Goal: Task Accomplishment & Management: Manage account settings

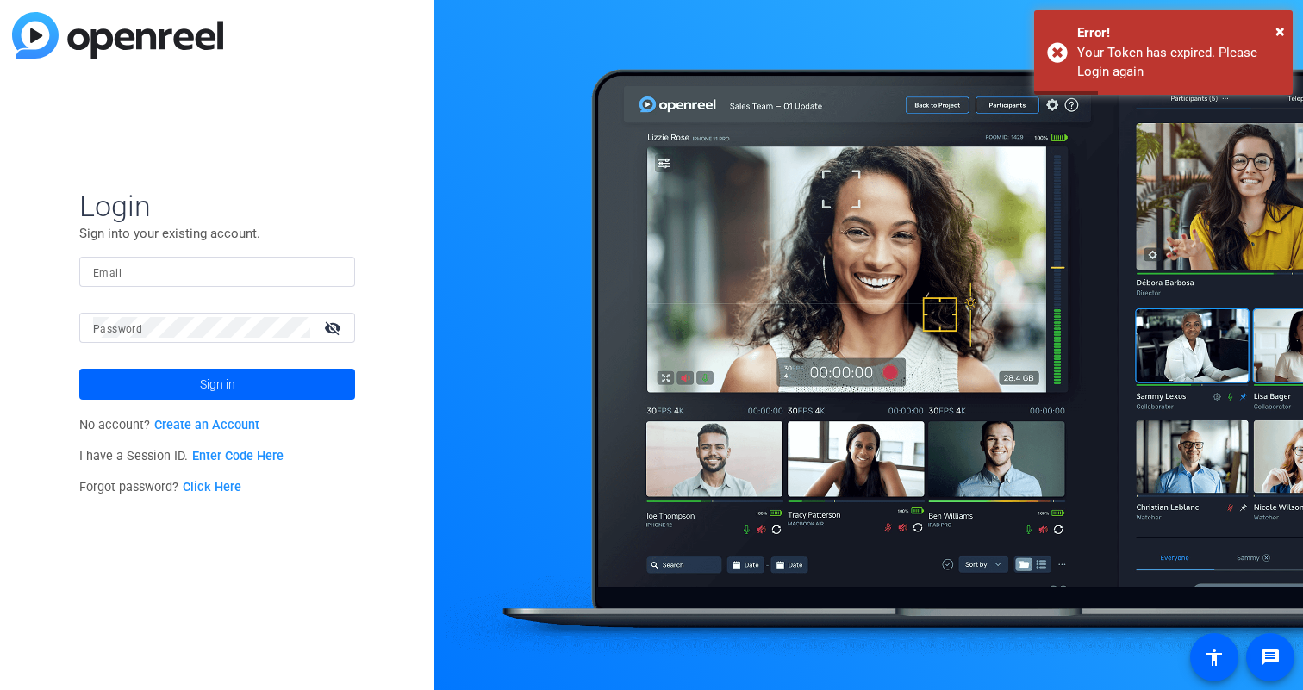
click at [168, 277] on input "Email" at bounding box center [217, 271] width 248 height 21
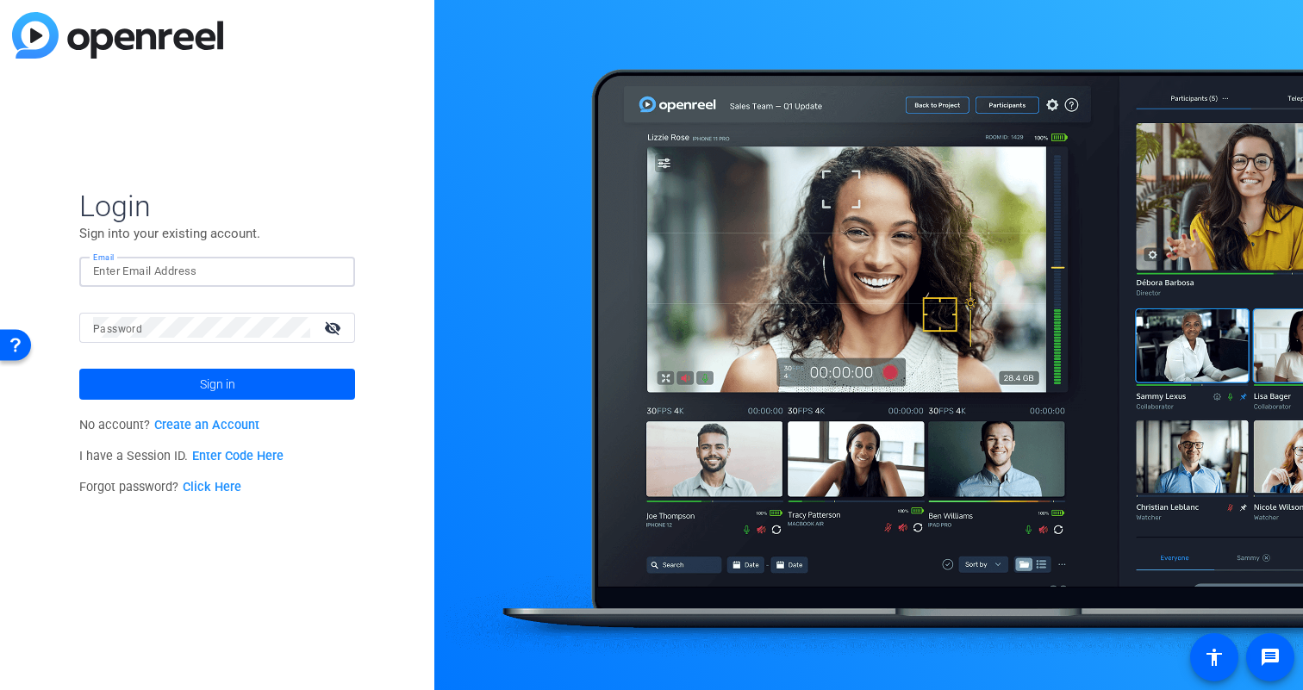
type input "[EMAIL_ADDRESS][DOMAIN_NAME]"
click at [79, 369] on button "Sign in" at bounding box center [217, 384] width 276 height 31
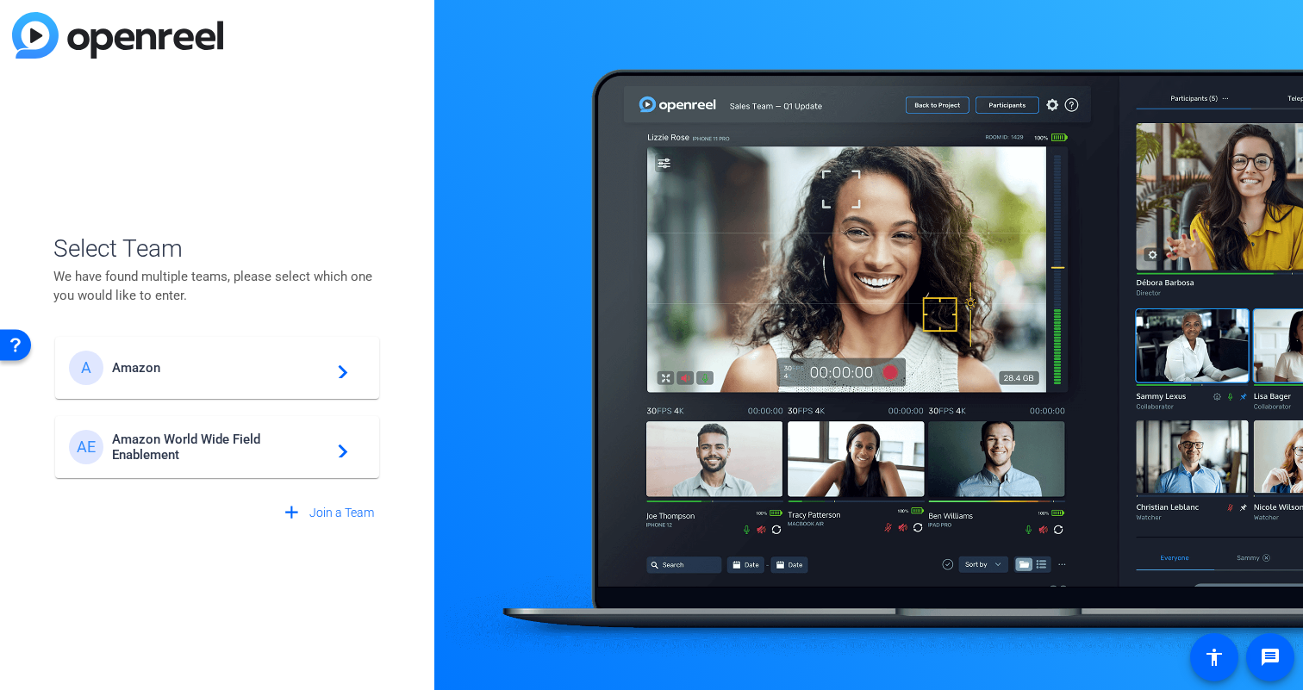
click at [109, 452] on div "AE" at bounding box center [90, 447] width 43 height 34
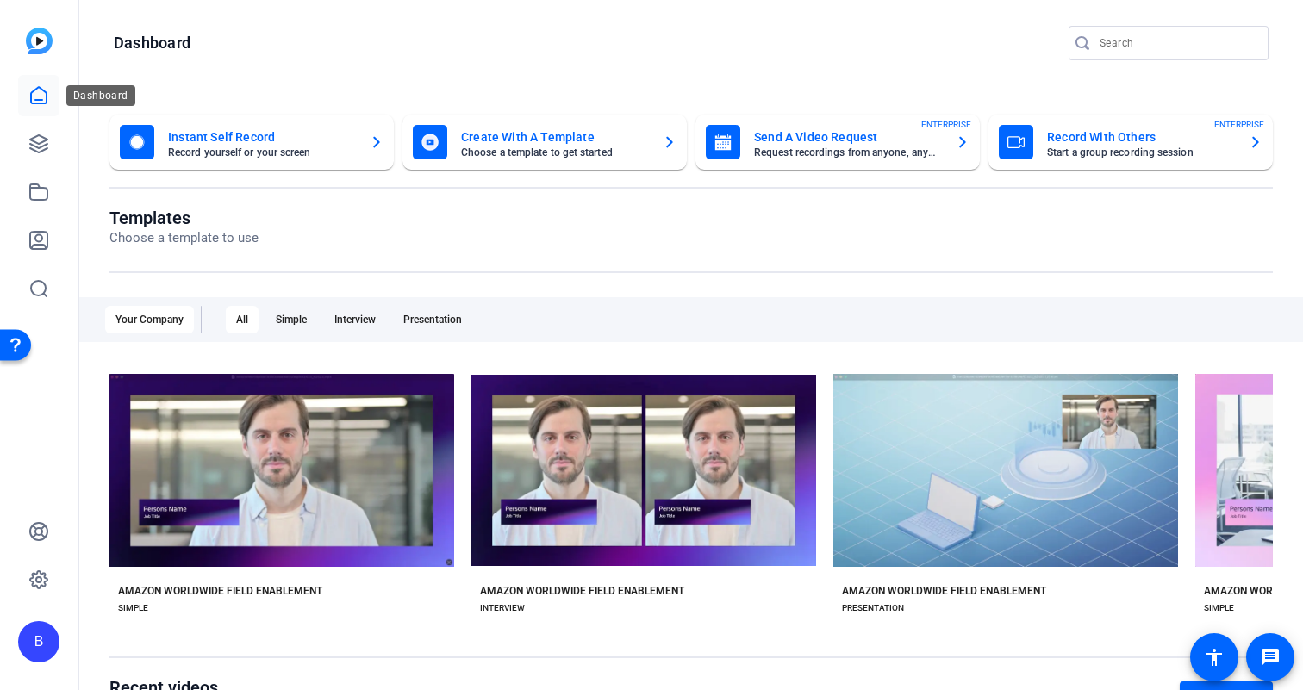
click at [41, 96] on icon at bounding box center [38, 95] width 21 height 21
click at [42, 148] on icon at bounding box center [38, 144] width 21 height 21
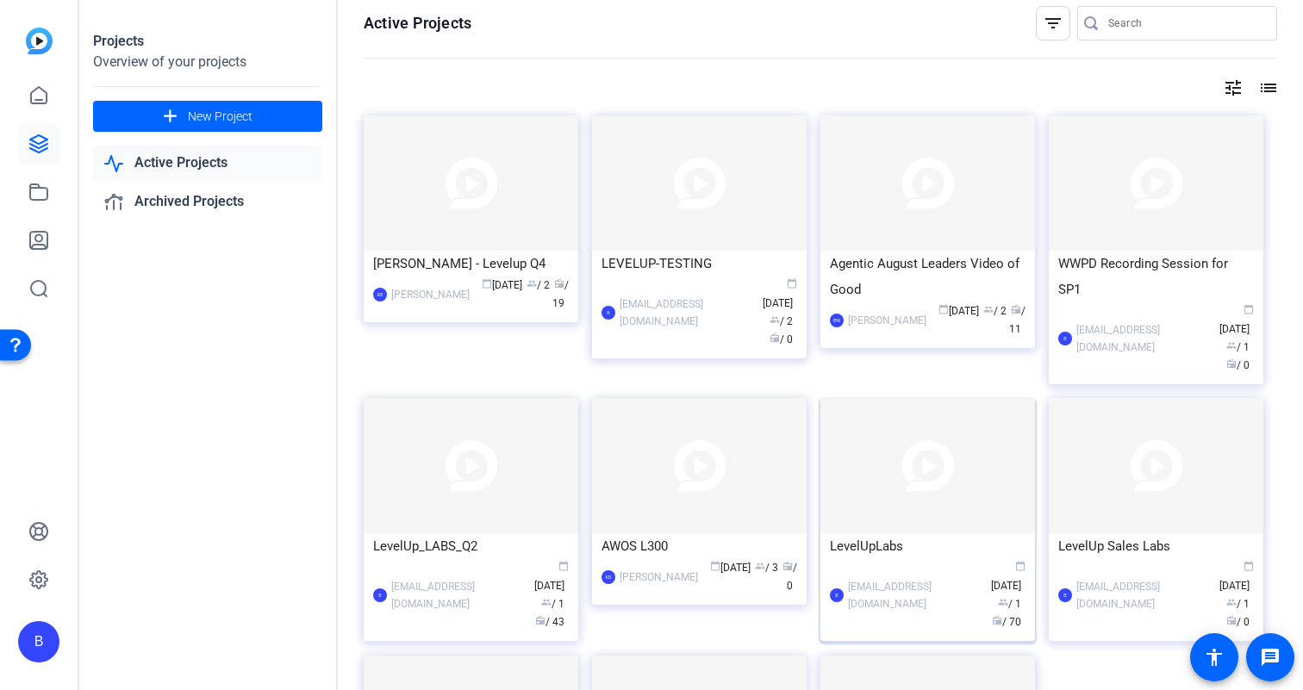
scroll to position [9, 0]
click at [406, 535] on div "LevelUp_LABS_Q2" at bounding box center [471, 548] width 196 height 26
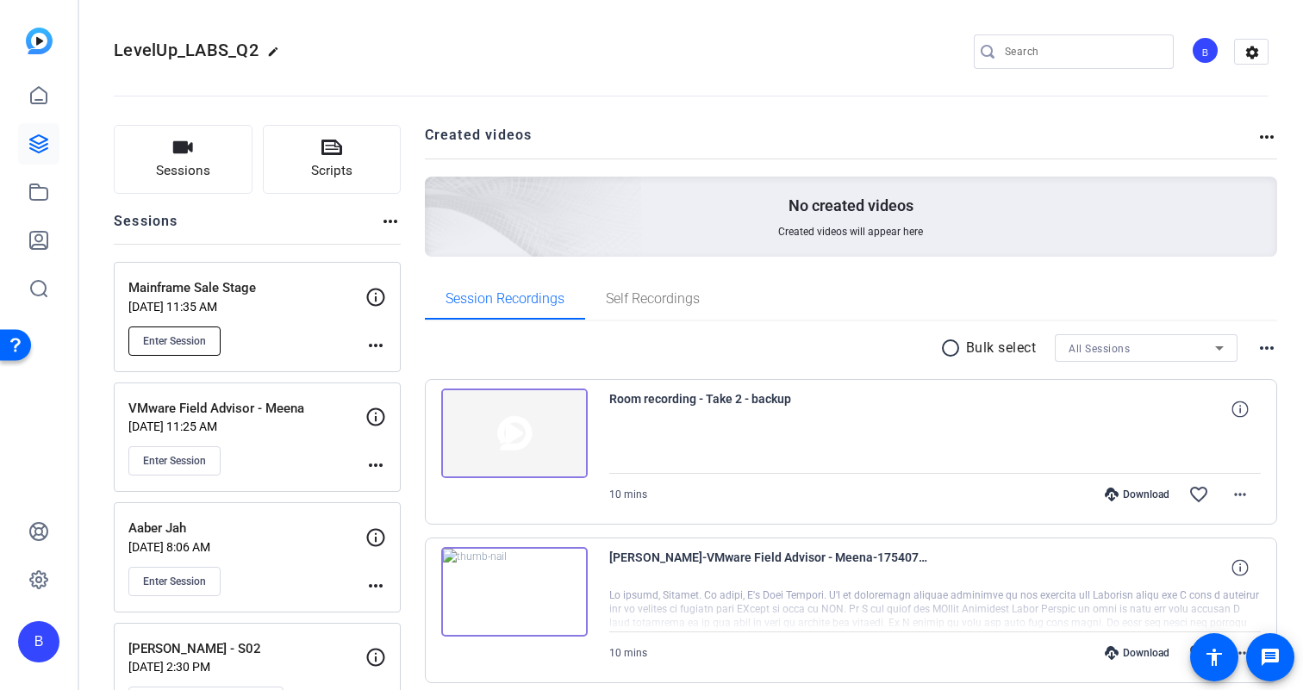
click at [201, 341] on span "Enter Session" at bounding box center [174, 341] width 63 height 14
click at [380, 350] on mat-icon "more_horiz" at bounding box center [375, 345] width 21 height 21
click at [406, 371] on span "Edit Session" at bounding box center [418, 370] width 78 height 21
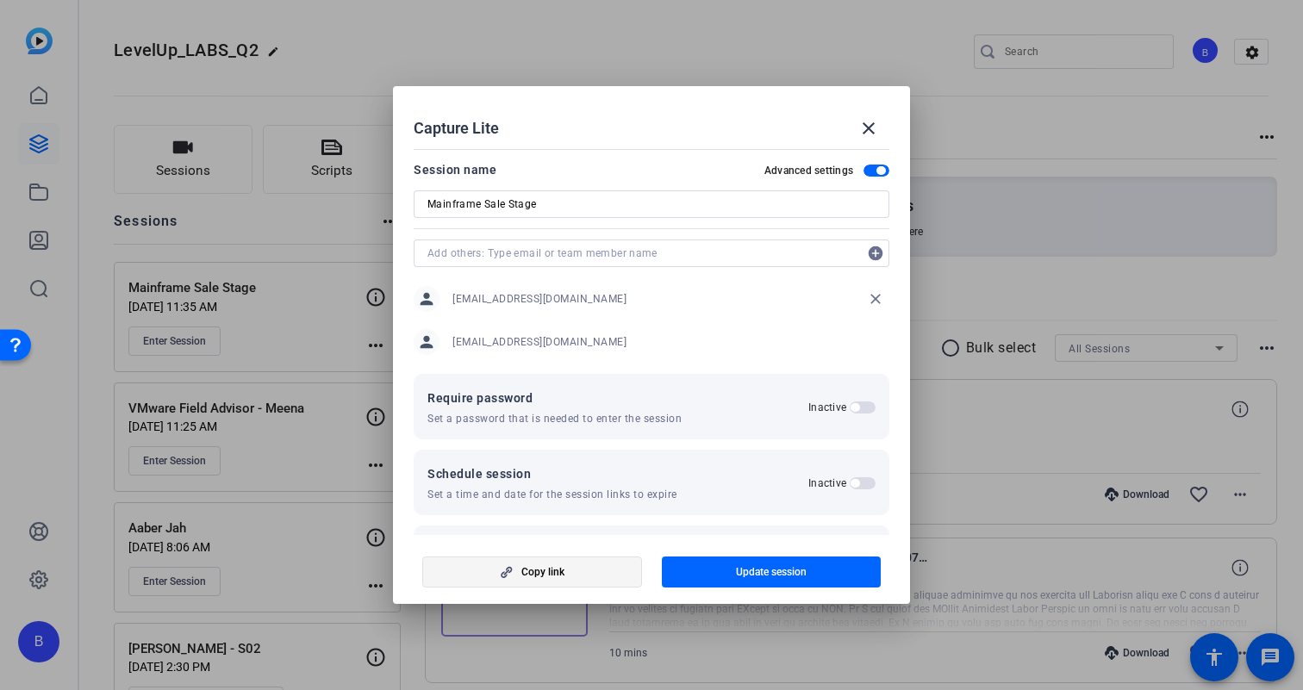
click at [540, 572] on span "Copy link" at bounding box center [542, 572] width 43 height 14
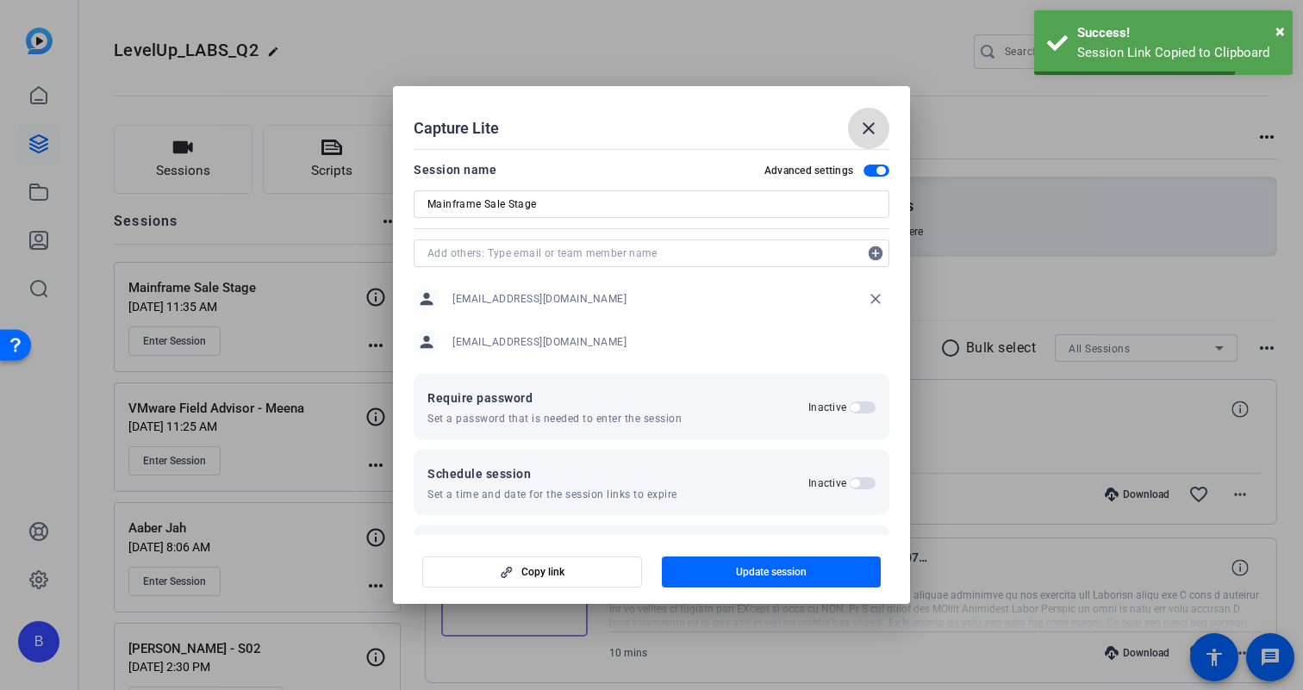
click at [875, 121] on mat-icon "close" at bounding box center [868, 128] width 21 height 21
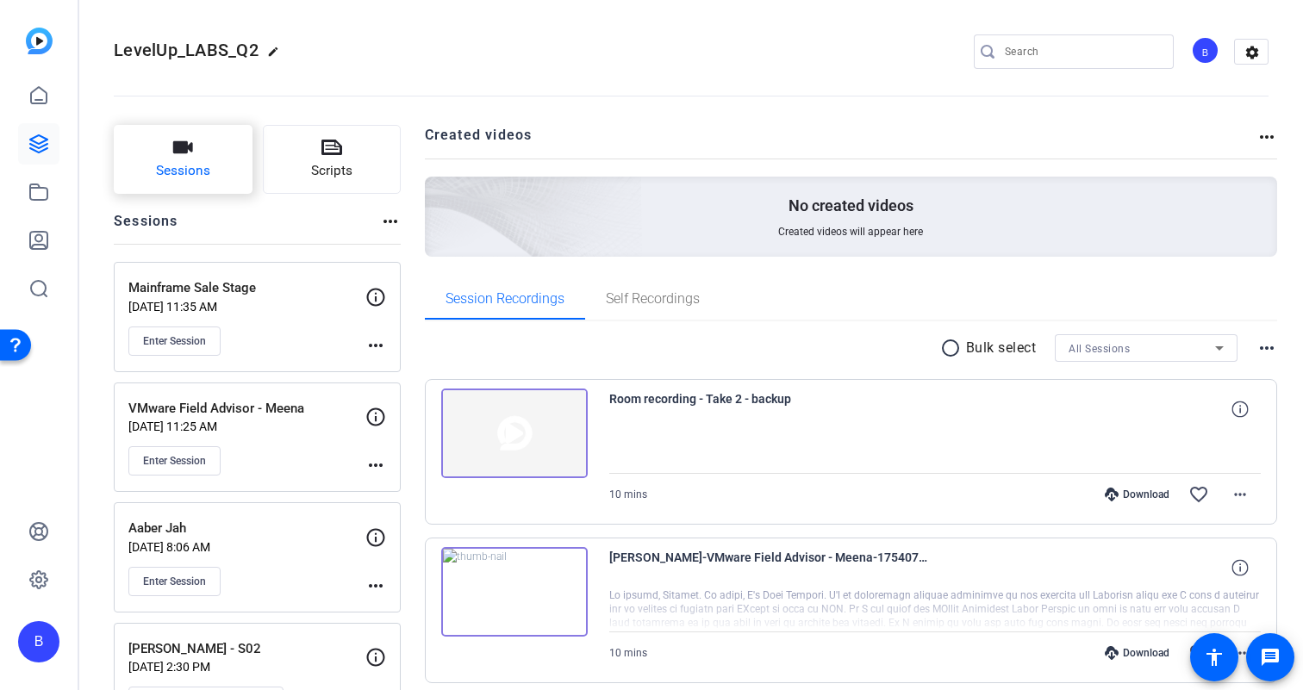
click at [194, 171] on span "Sessions" at bounding box center [183, 171] width 54 height 20
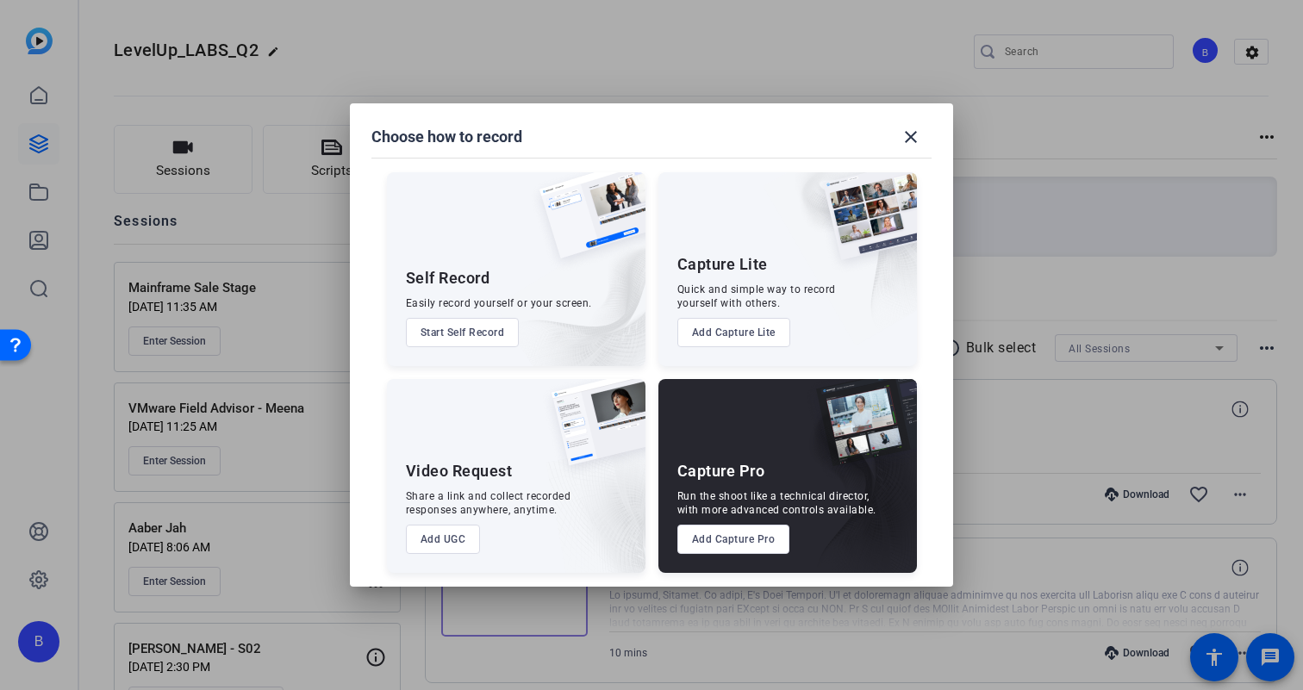
click at [477, 327] on button "Start Self Record" at bounding box center [463, 332] width 114 height 29
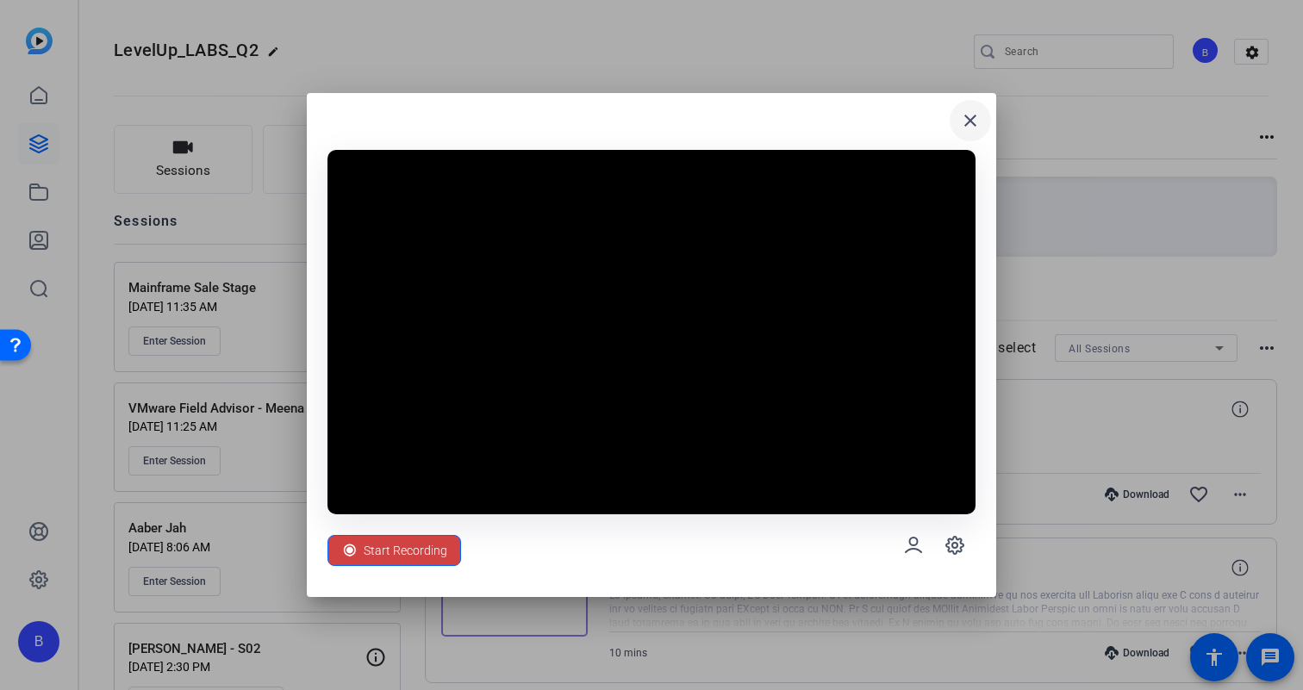
click at [974, 113] on mat-icon "close" at bounding box center [970, 120] width 21 height 21
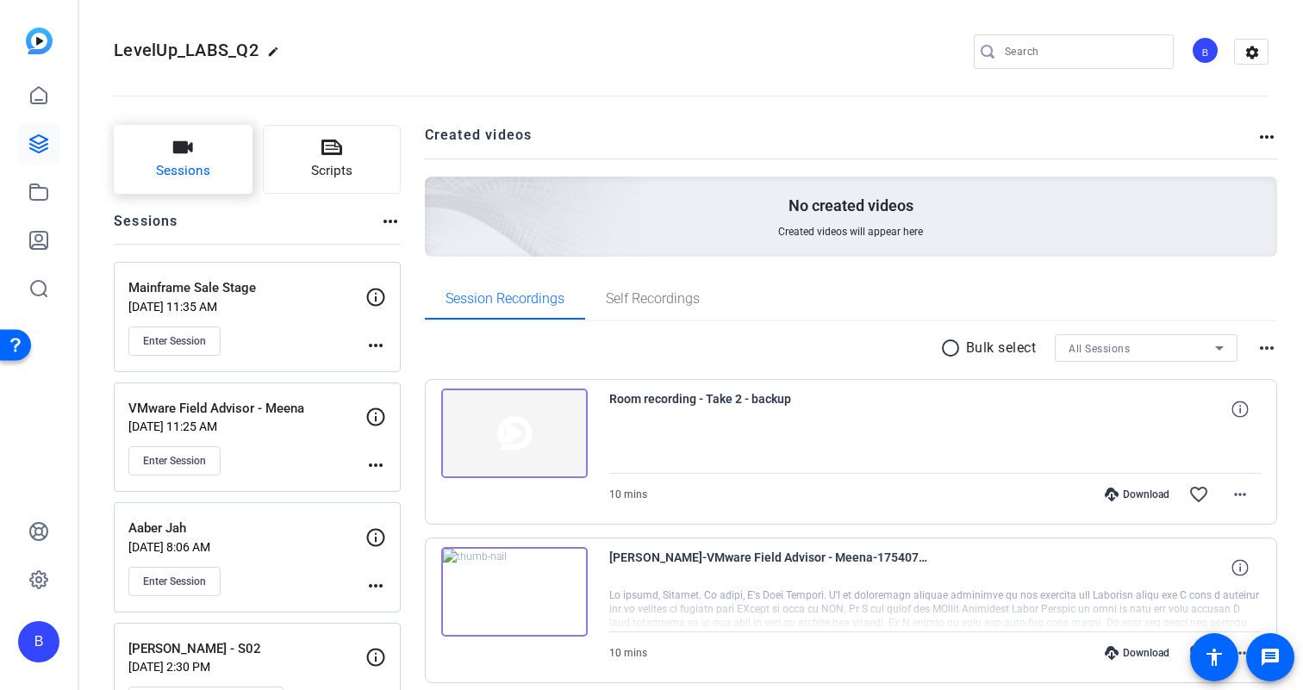
click at [184, 183] on button "Sessions" at bounding box center [183, 159] width 139 height 69
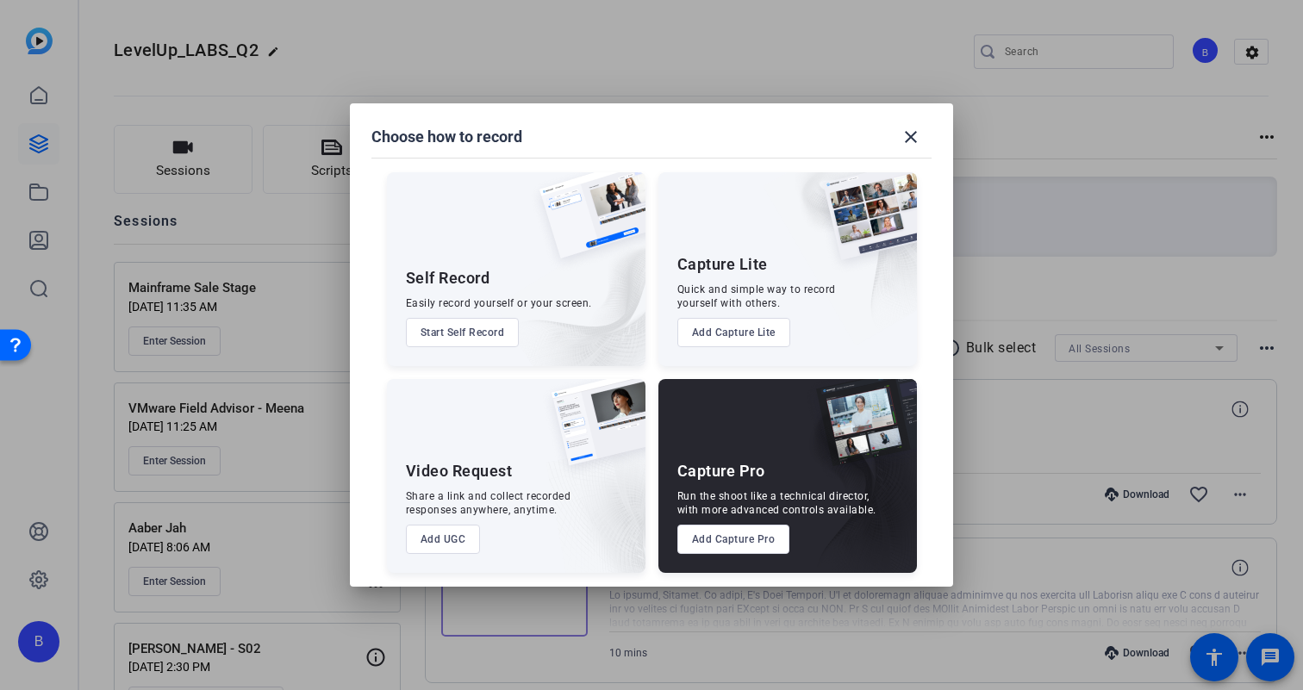
click at [446, 538] on button "Add UGC" at bounding box center [443, 539] width 75 height 29
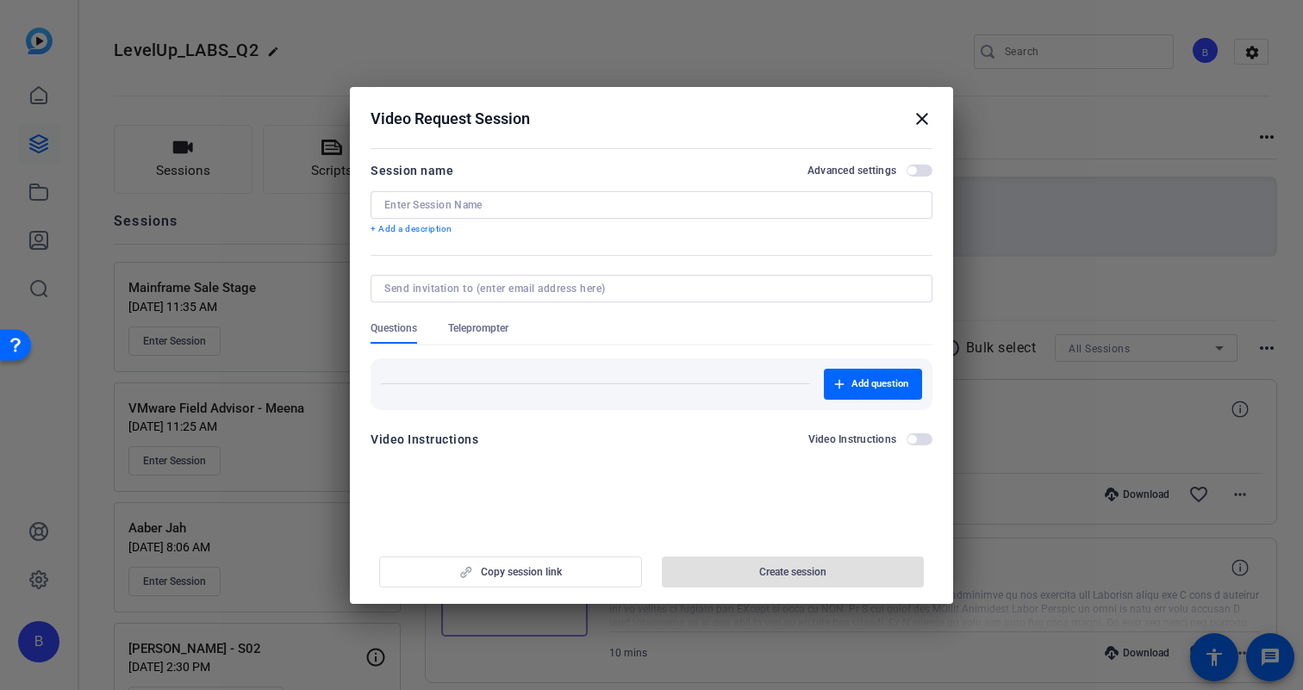
click at [529, 204] on input at bounding box center [651, 205] width 534 height 14
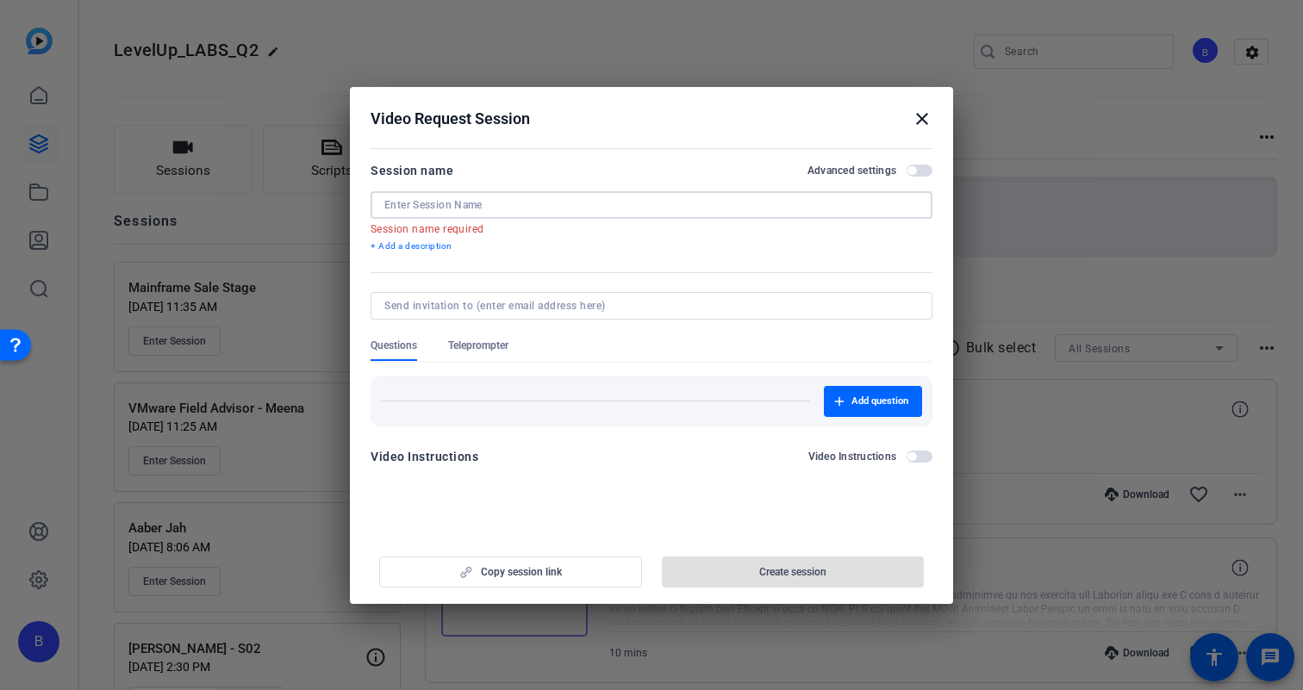
click at [451, 208] on input at bounding box center [651, 205] width 534 height 14
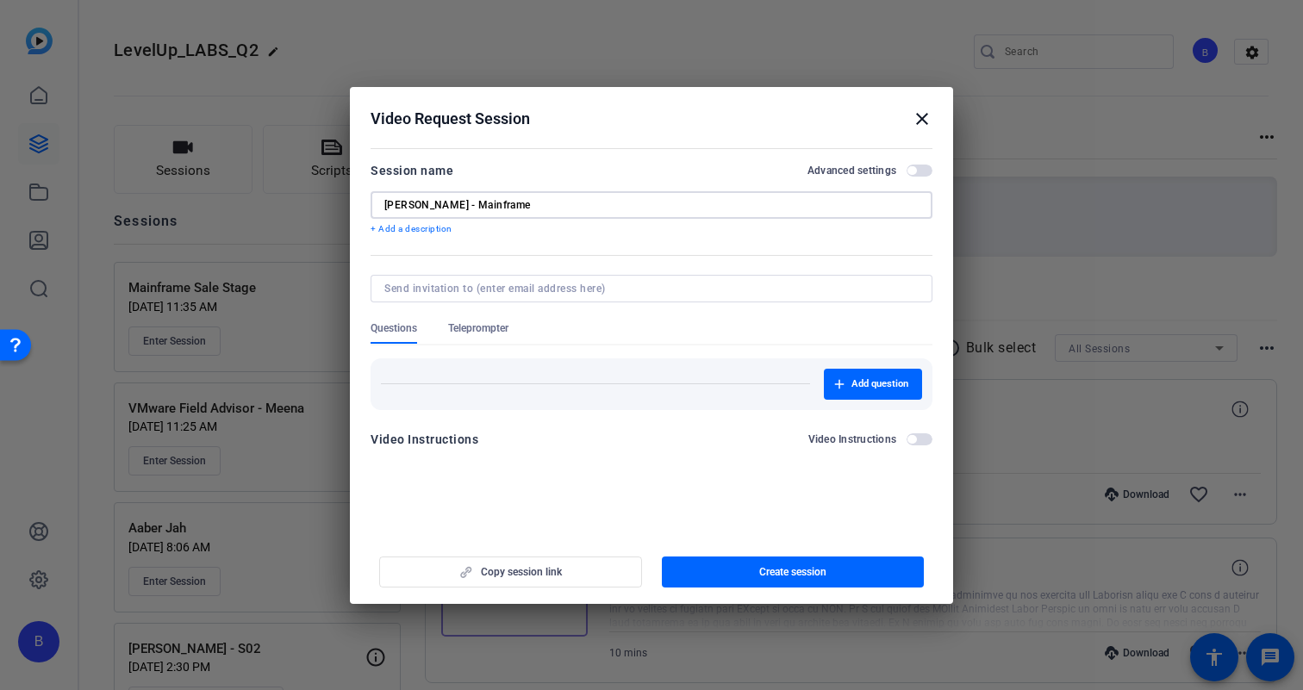
type input "[PERSON_NAME] - Mainframe"
click at [429, 286] on input at bounding box center [647, 289] width 527 height 14
paste input "[EMAIL_ADDRESS][DOMAIN_NAME]"
type input "[EMAIL_ADDRESS][DOMAIN_NAME]"
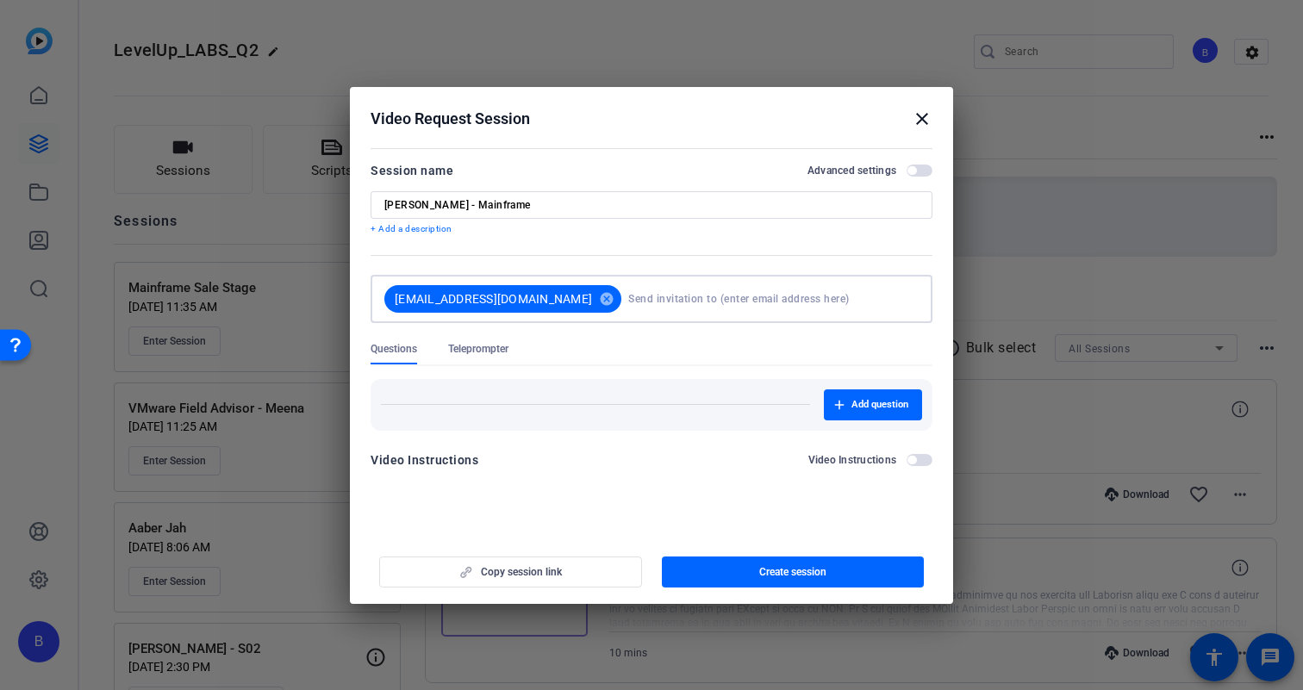
click at [536, 569] on div "Copy session link Create session" at bounding box center [651, 566] width 562 height 44
click at [753, 567] on span "button" at bounding box center [793, 571] width 263 height 41
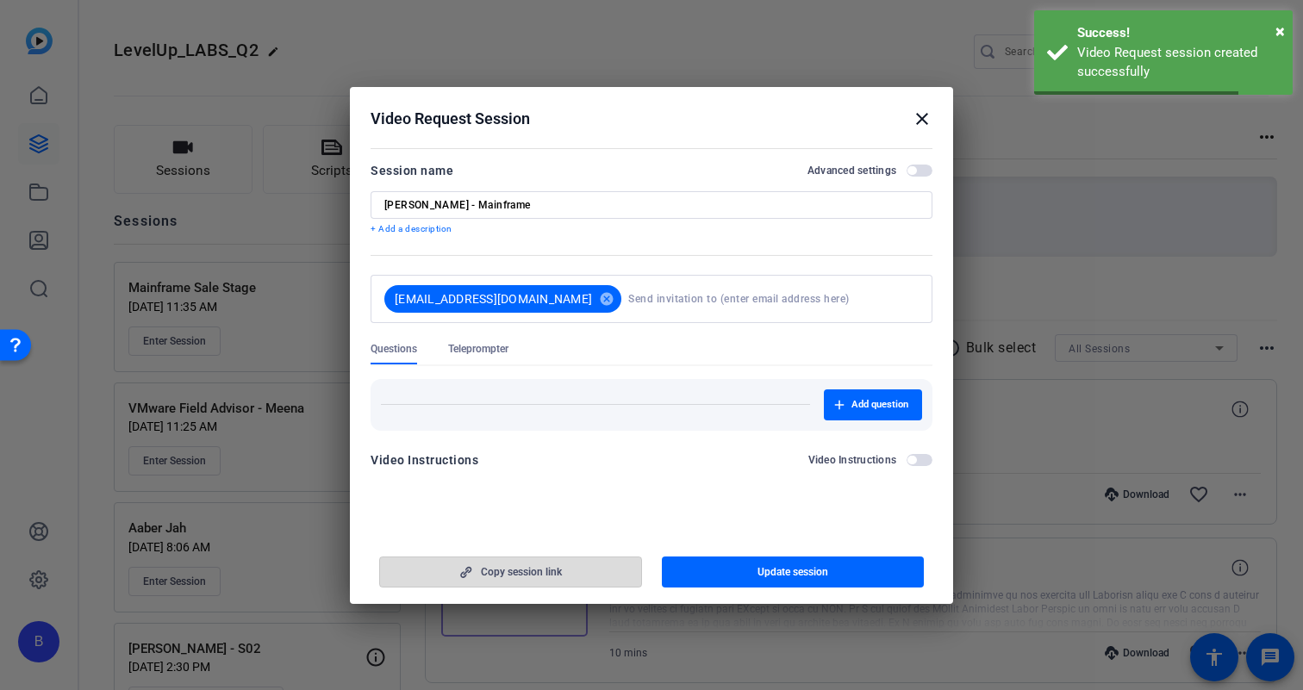
click at [580, 571] on span "button" at bounding box center [510, 571] width 261 height 41
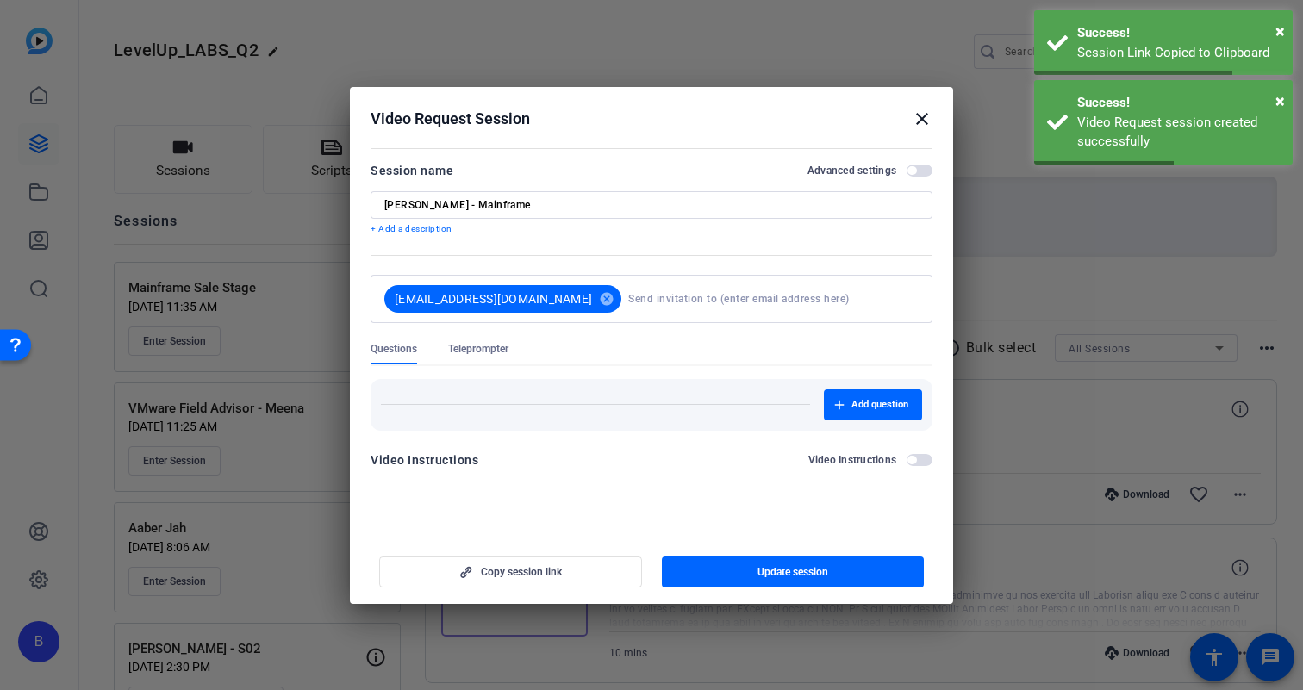
click at [922, 113] on mat-icon "close" at bounding box center [922, 119] width 21 height 21
